Goal: Task Accomplishment & Management: Use online tool/utility

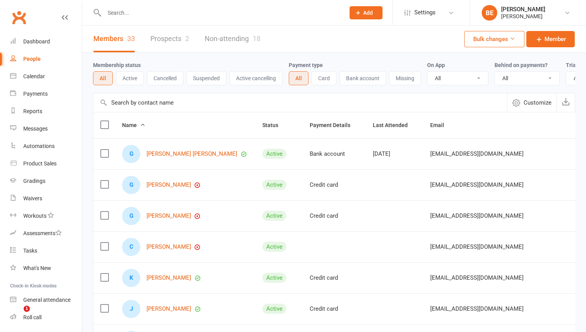
select select "50"
click at [190, 35] on div "Members 33 Prospects 2 Non-attending 18" at bounding box center [176, 39] width 189 height 27
click at [184, 38] on link "Prospects 2" at bounding box center [169, 39] width 39 height 27
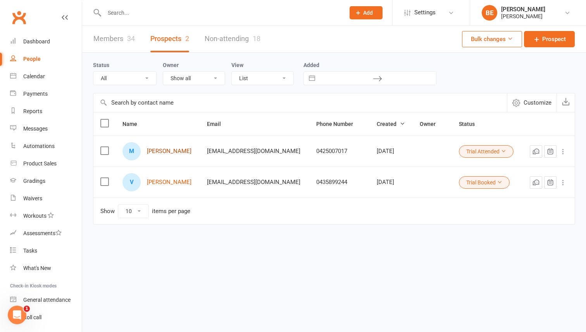
click at [158, 153] on link "[PERSON_NAME]" at bounding box center [169, 151] width 45 height 7
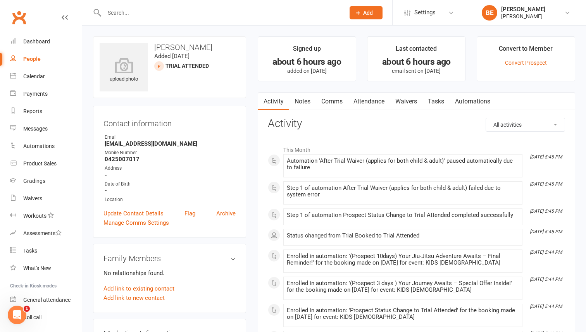
click at [416, 102] on link "Waivers" at bounding box center [406, 102] width 33 height 18
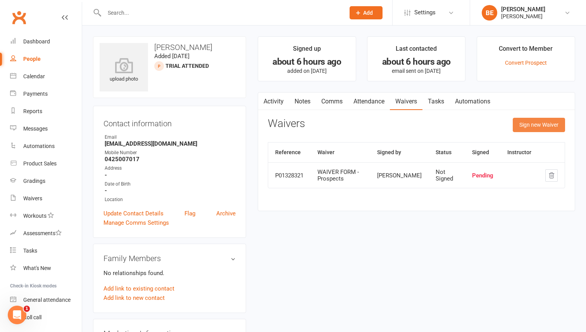
click at [526, 127] on button "Sign new Waiver" at bounding box center [539, 125] width 52 height 14
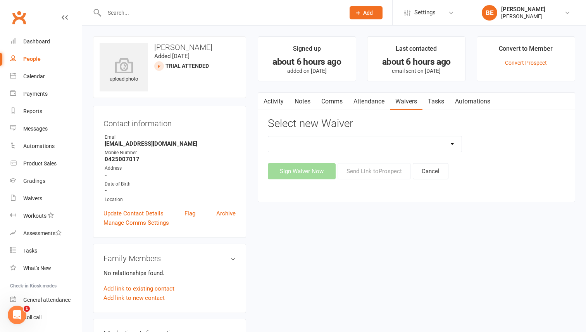
click at [432, 141] on select "EXCLUSIVE MEMBER OFFER FOUNDATION MEMBER PROMO KIDS HOLIDAY CAMP ([DATE] - [DAT…" at bounding box center [365, 143] width 194 height 15
select select "14665"
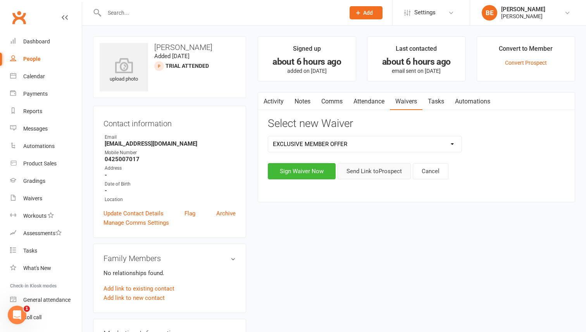
click at [394, 173] on button "Send Link to [GEOGRAPHIC_DATA]" at bounding box center [373, 171] width 73 height 16
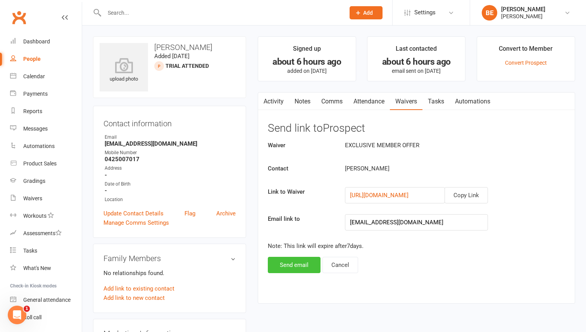
click at [293, 269] on button "Send email" at bounding box center [294, 265] width 53 height 16
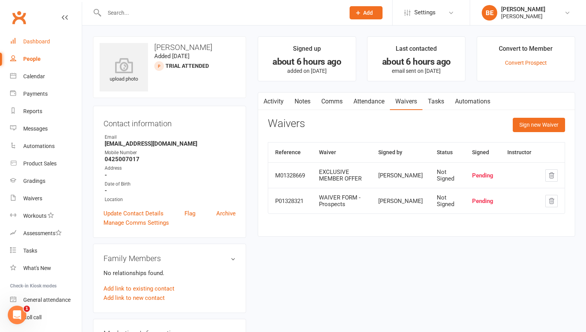
click at [34, 41] on div "Dashboard" at bounding box center [36, 41] width 27 height 6
